Goal: Information Seeking & Learning: Learn about a topic

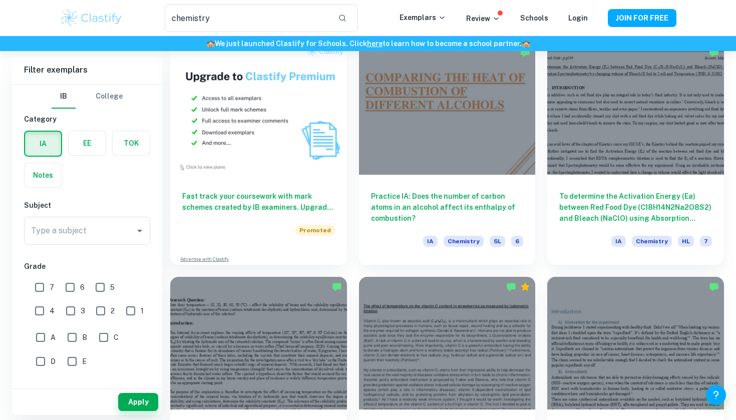
scroll to position [544, 0]
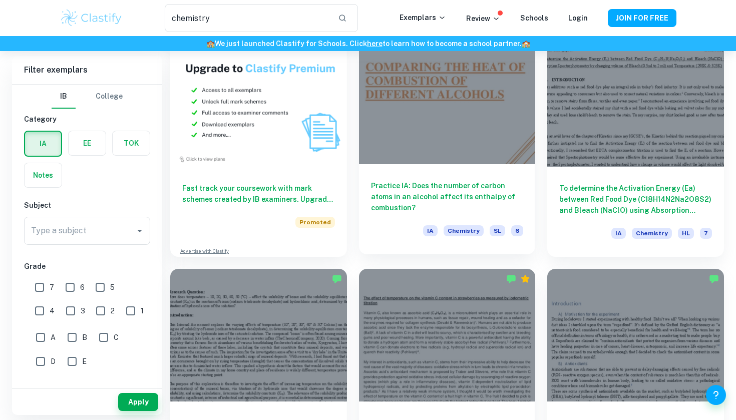
click at [450, 205] on h6 "Practice IA: Does the number of carbon atoms in an alcohol affect its enthalpy …" at bounding box center [447, 196] width 153 height 33
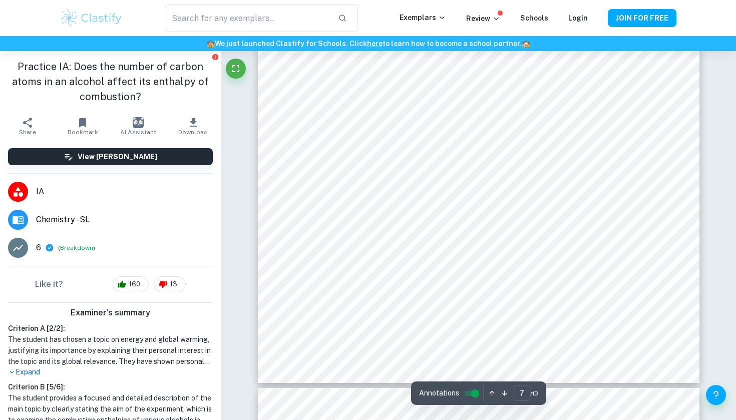
scroll to position [4223, 0]
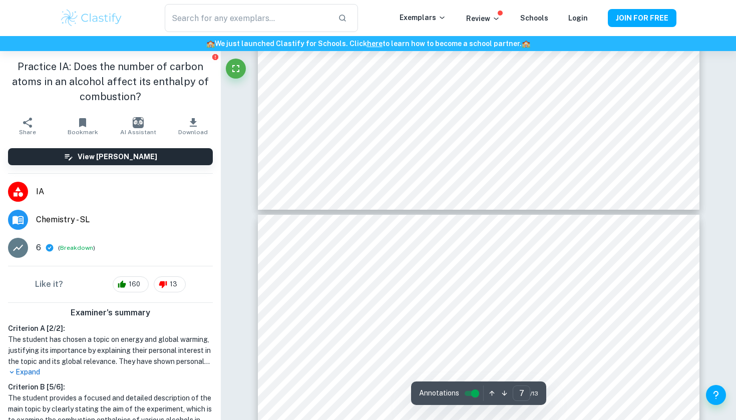
type input "8"
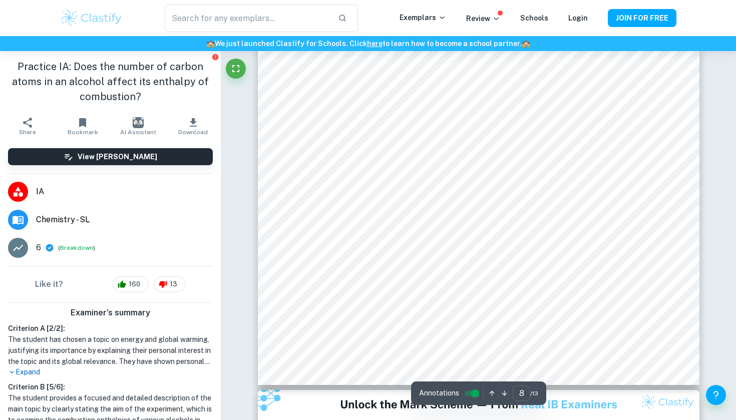
scroll to position [4848, 0]
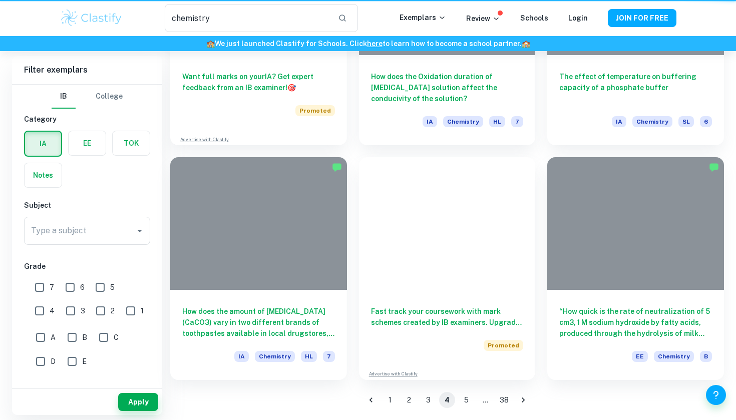
scroll to position [544, 0]
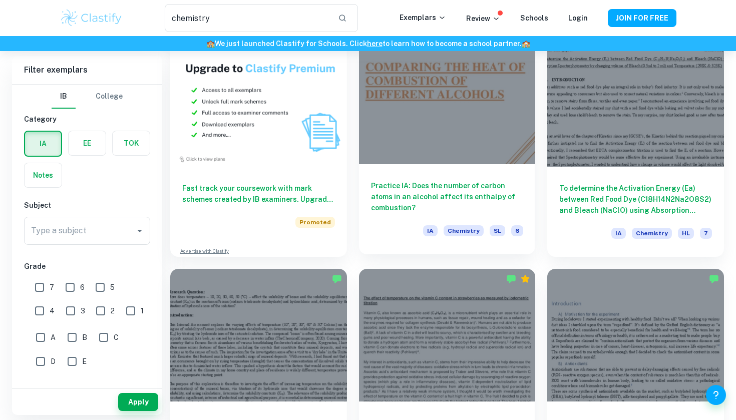
click at [431, 203] on h6 "Practice IA: Does the number of carbon atoms in an alcohol affect its enthalpy …" at bounding box center [447, 196] width 153 height 33
